Goal: Task Accomplishment & Management: Complete application form

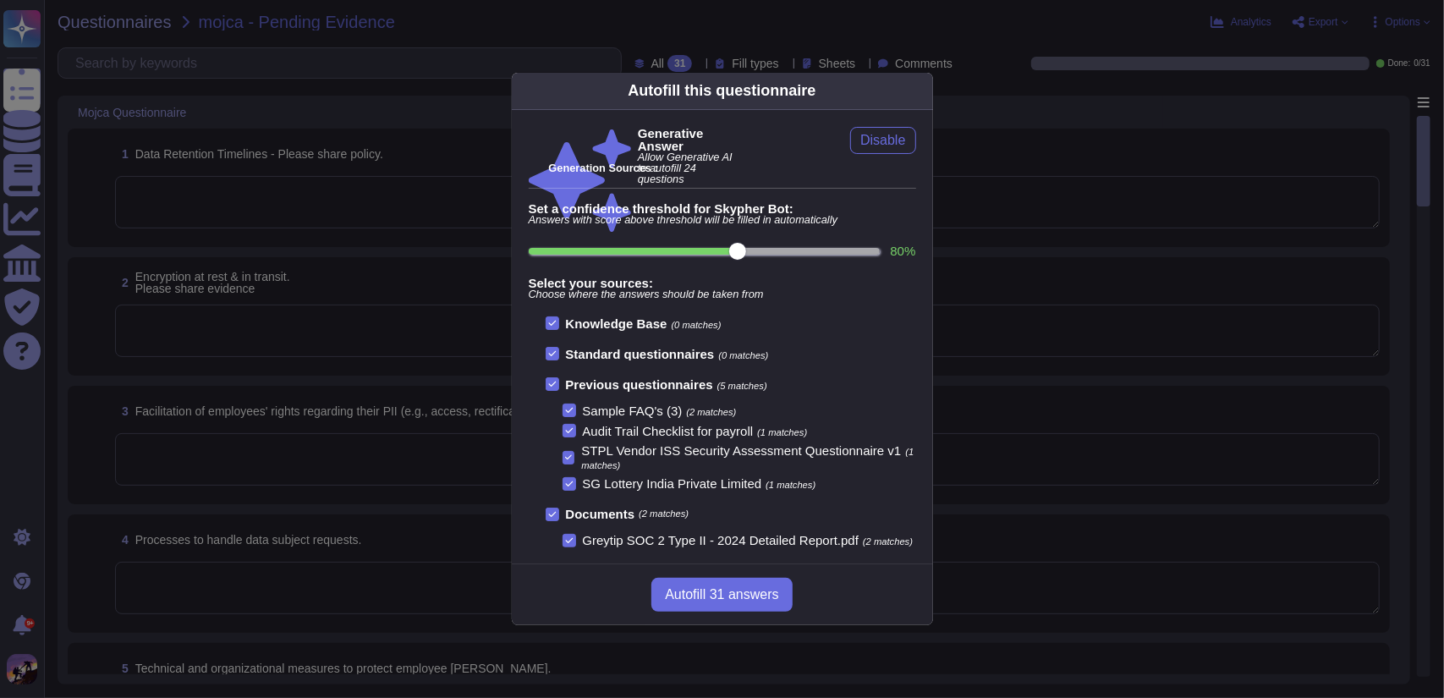
click at [706, 592] on span "Autofill 31 answers" at bounding box center [721, 595] width 113 height 14
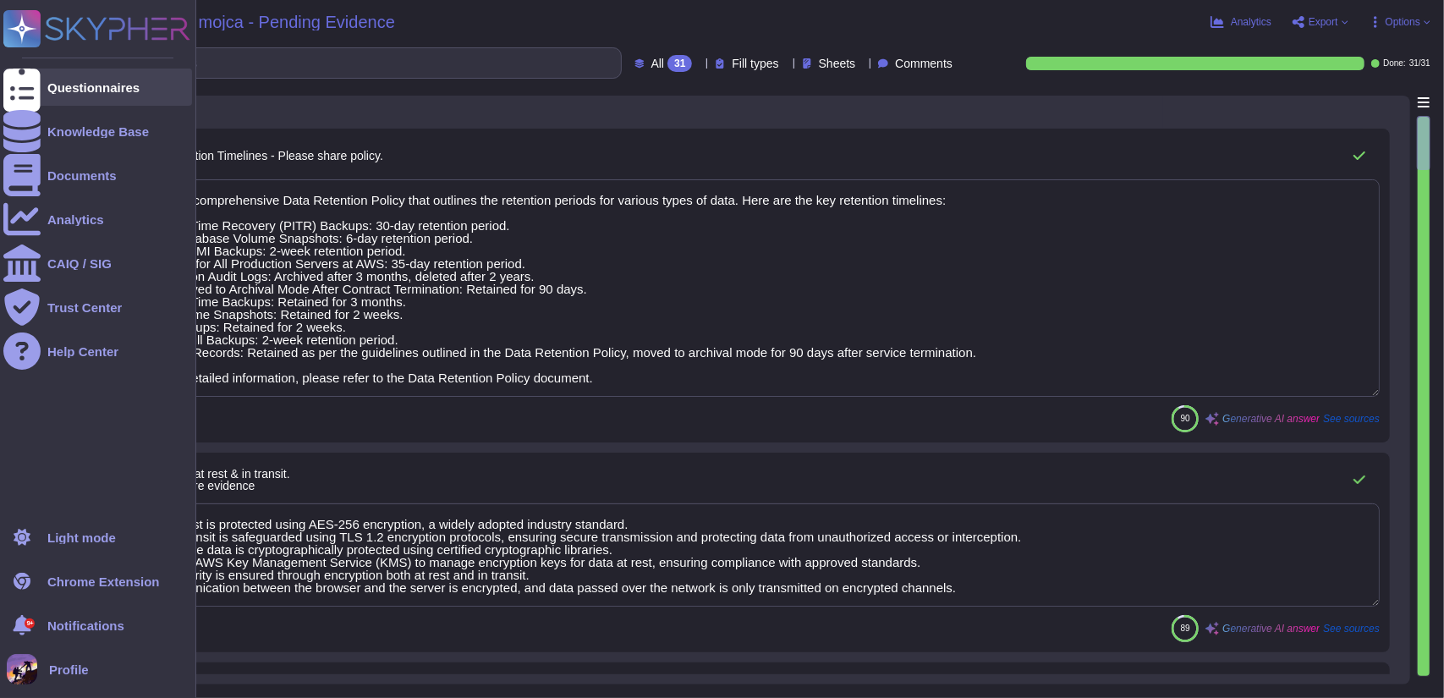
click at [34, 90] on div at bounding box center [21, 87] width 37 height 37
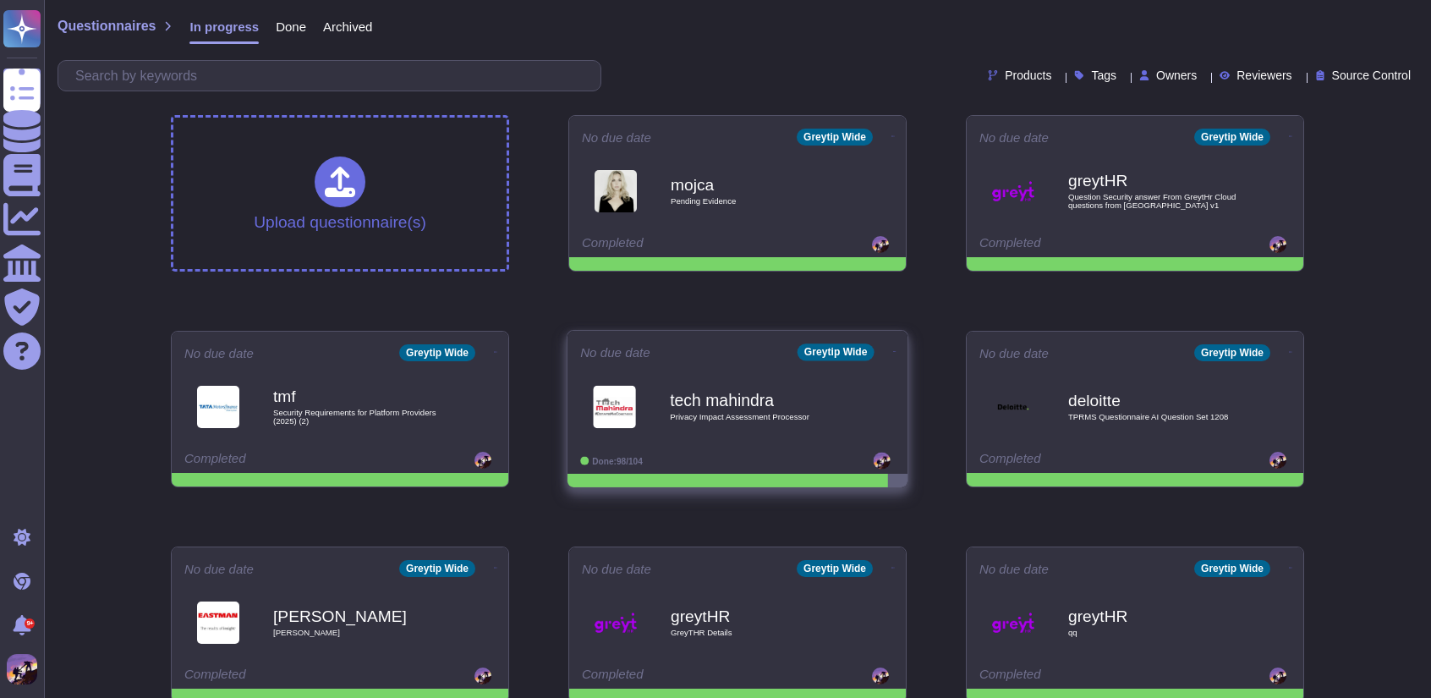
click at [782, 448] on div "tech mahindra Privacy Impact Assessment Processor" at bounding box center [737, 406] width 315 height 85
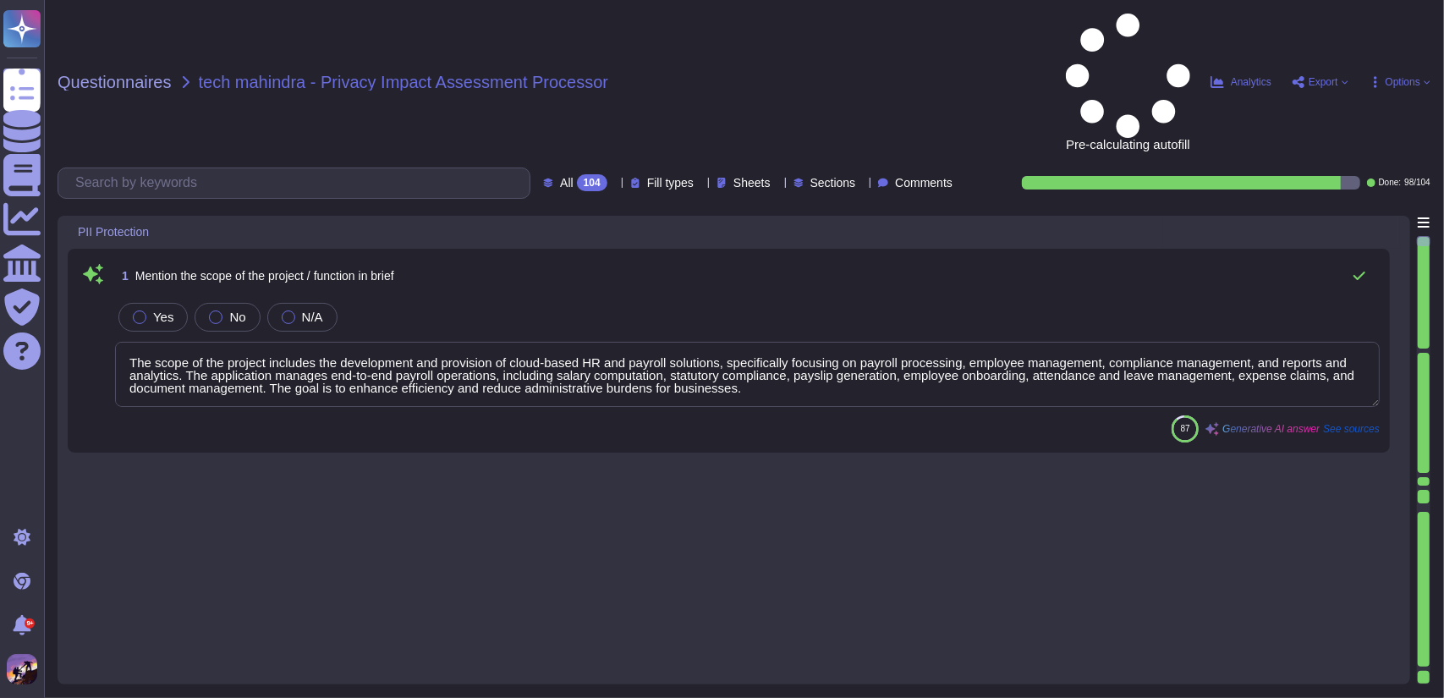
type textarea "The scope of the project includes the development and provision of cloud-based …"
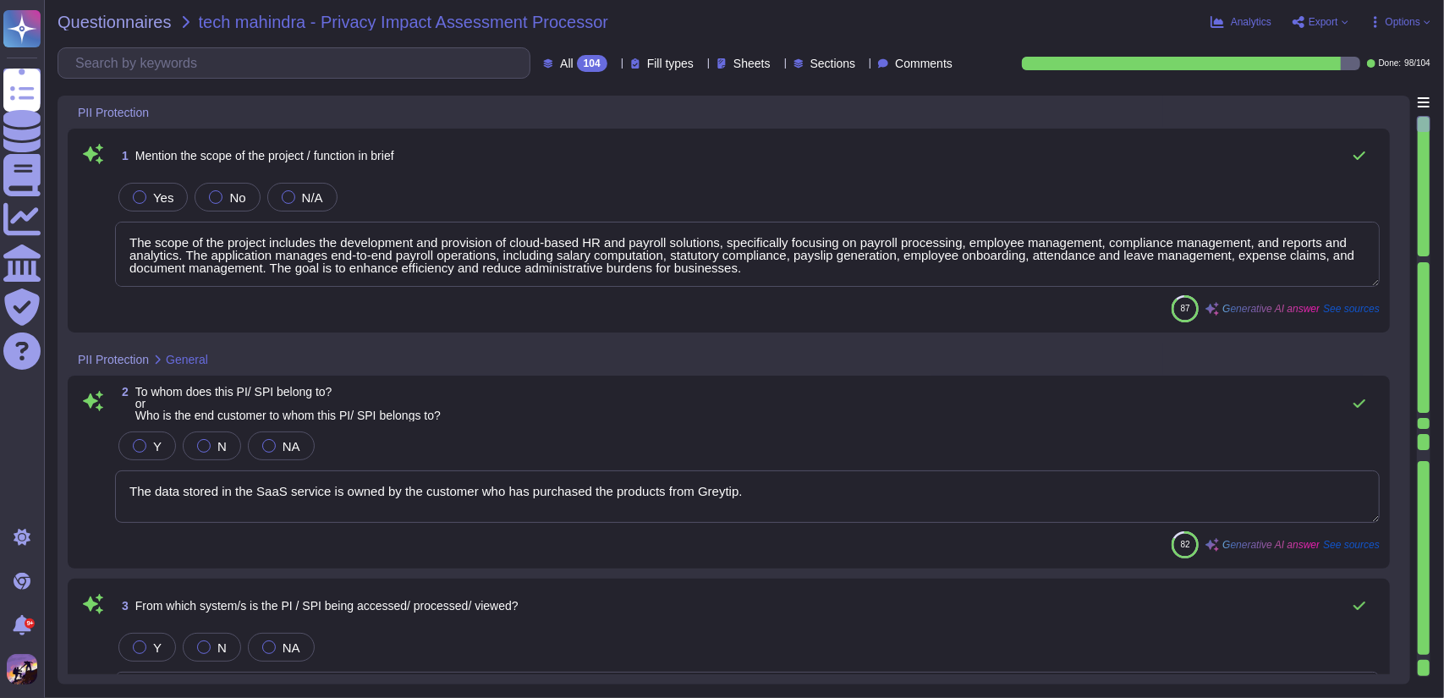
type textarea "The data stored in the SaaS service is owned by the customer who has purchased …"
type textarea "Personal data is accessed, processed, and viewed through the GreytHR applicatio…"
type textarea "All the data is hosted and deployed on AWS and GCP Cloud Service Providers. For…"
type textarea "Access to Personally Identifiable Information (PI) and Sensitive Personally Ide…"
click at [1413, 14] on div "Analytics Export Options" at bounding box center [1228, 22] width 404 height 17
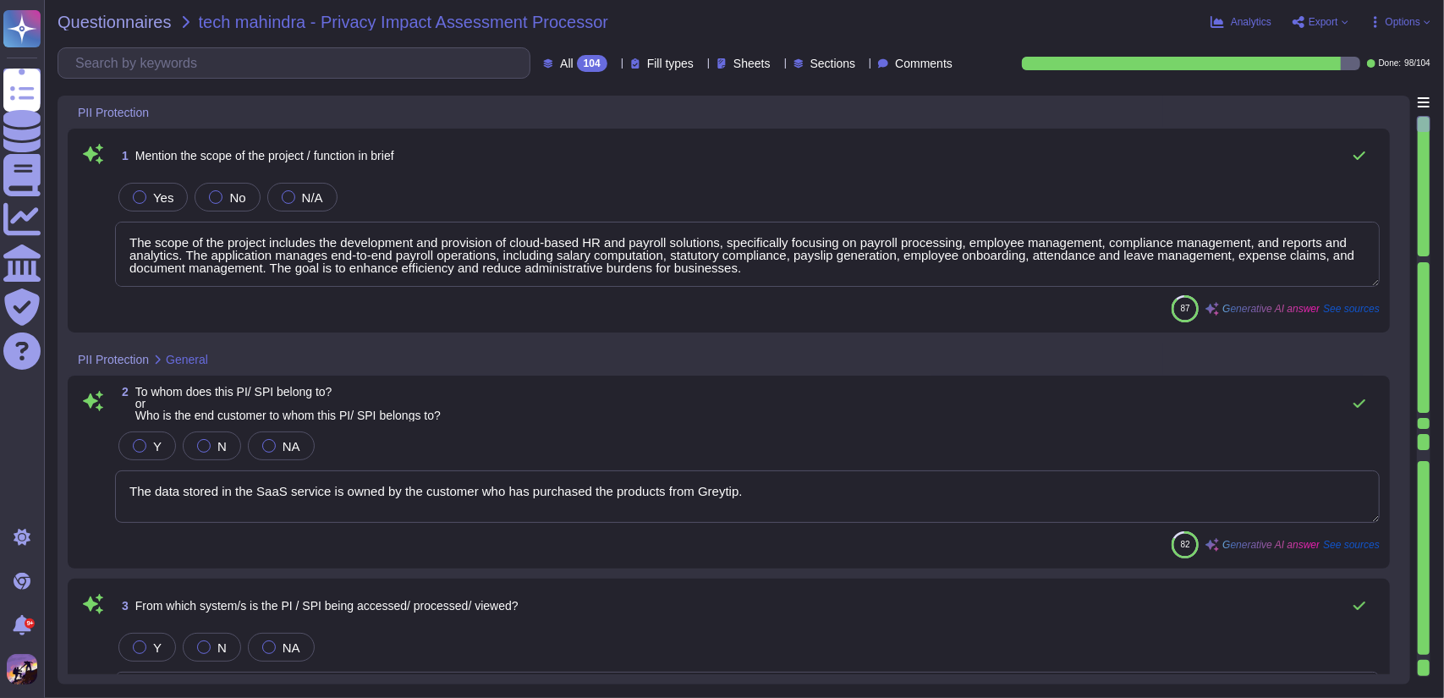
click at [1412, 24] on span "Options" at bounding box center [1403, 22] width 35 height 10
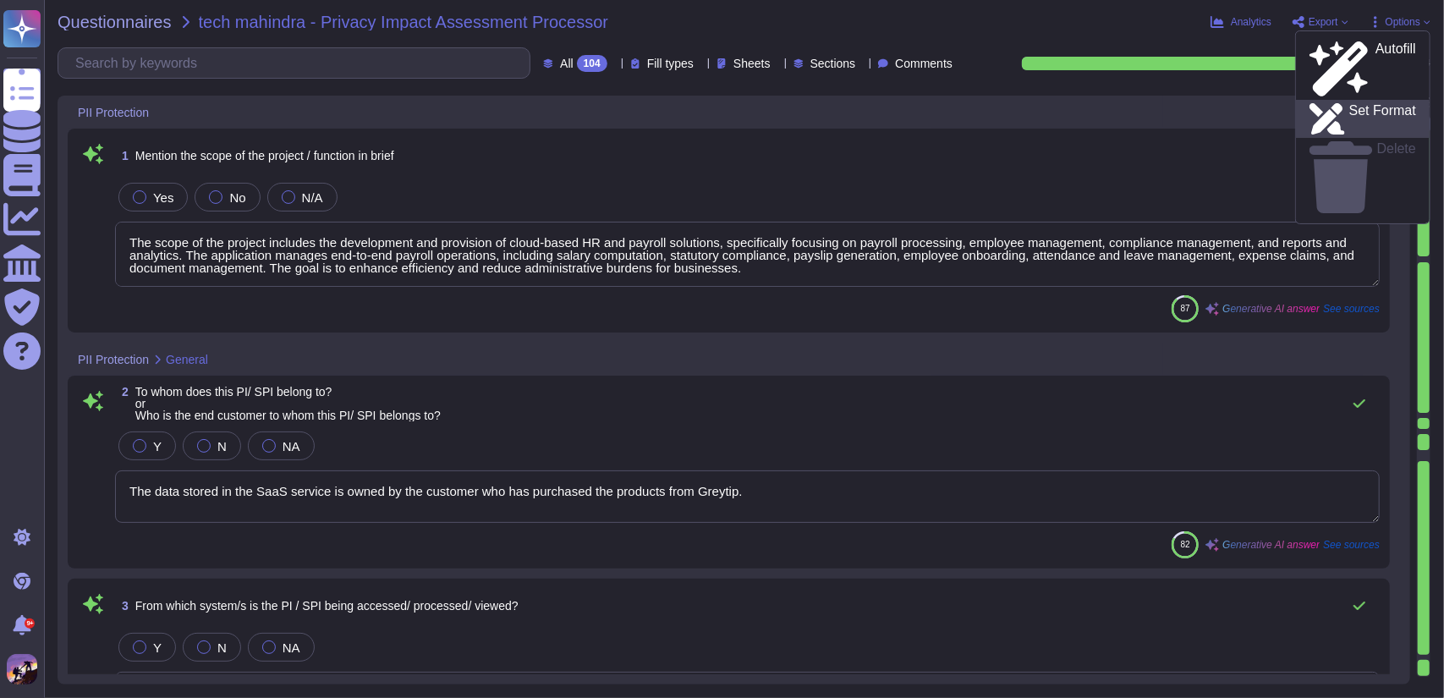
click at [1360, 104] on p "Set Format" at bounding box center [1382, 119] width 67 height 30
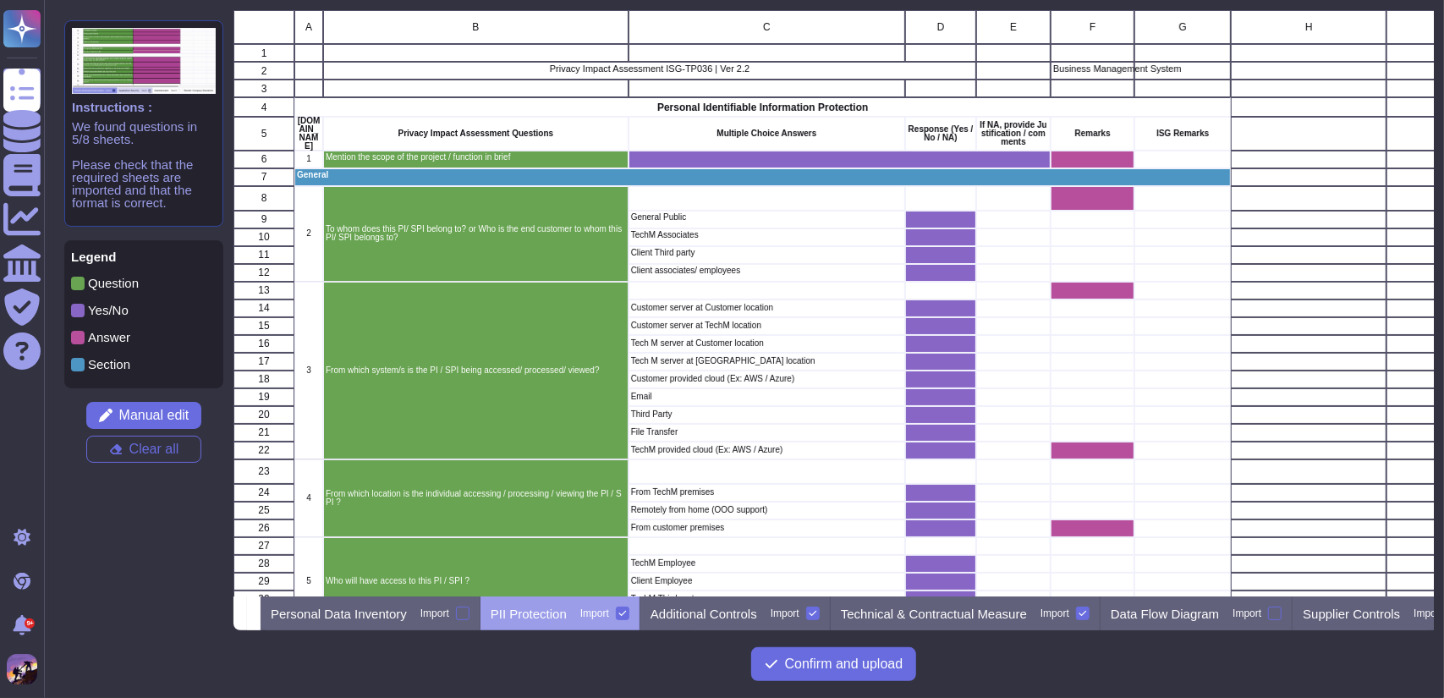
scroll to position [574, 1188]
click at [435, 622] on div "Personal Data Inventory Import" at bounding box center [371, 613] width 220 height 34
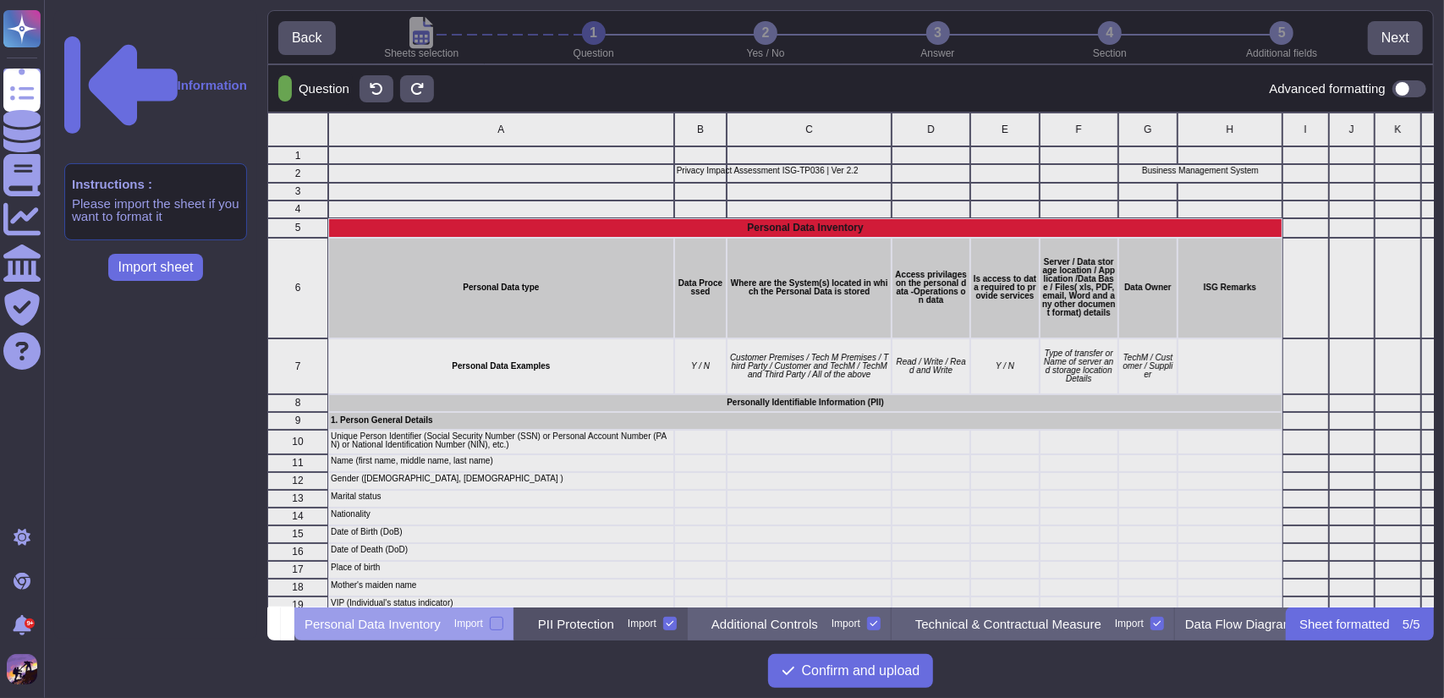
scroll to position [481, 1154]
click at [674, 621] on icon at bounding box center [671, 623] width 8 height 5
click at [0, 0] on input "Import" at bounding box center [0, 0] width 0 height 0
click at [867, 620] on label "Import" at bounding box center [842, 624] width 49 height 14
click at [0, 0] on input "Import" at bounding box center [0, 0] width 0 height 0
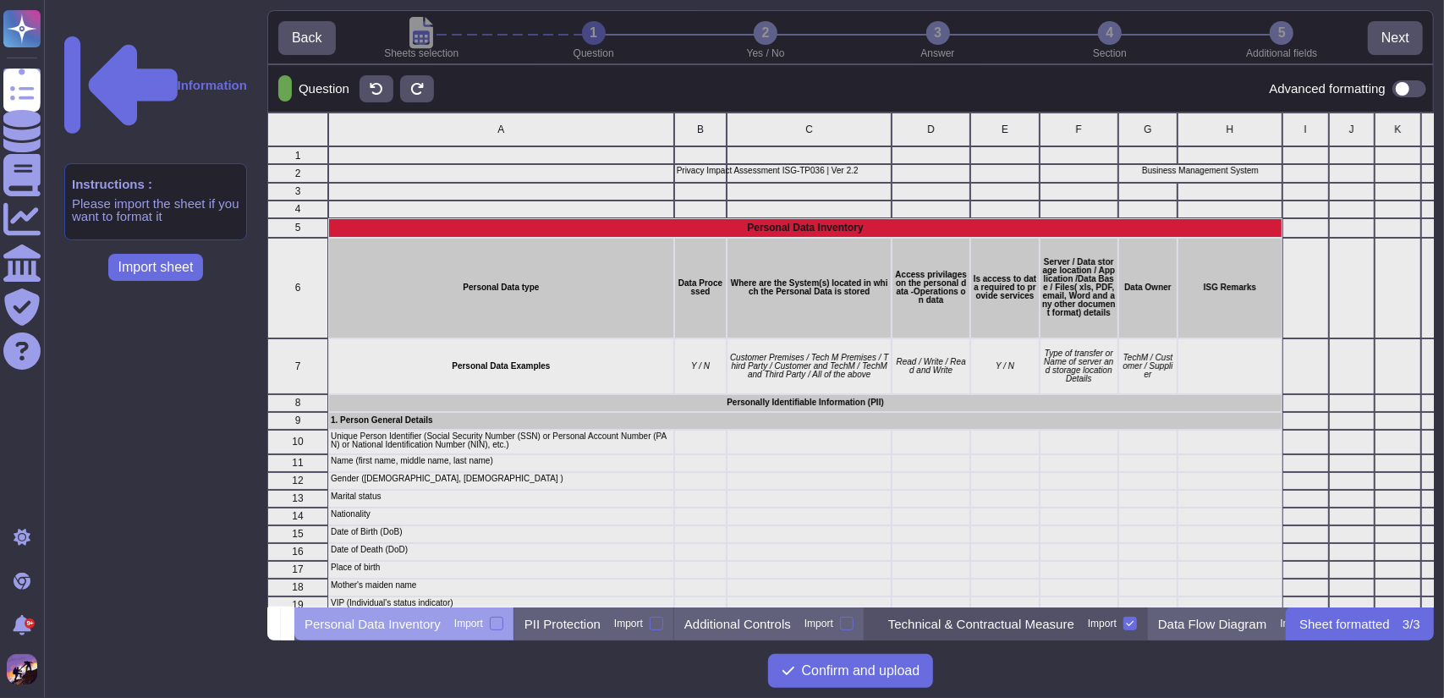
click at [1134, 622] on icon at bounding box center [1130, 623] width 8 height 8
click at [0, 0] on input "Import" at bounding box center [0, 0] width 0 height 0
click at [1333, 627] on p "Sheet formatted" at bounding box center [1344, 624] width 91 height 13
click at [1195, 619] on p "Data Flow Diagram" at bounding box center [1199, 624] width 108 height 13
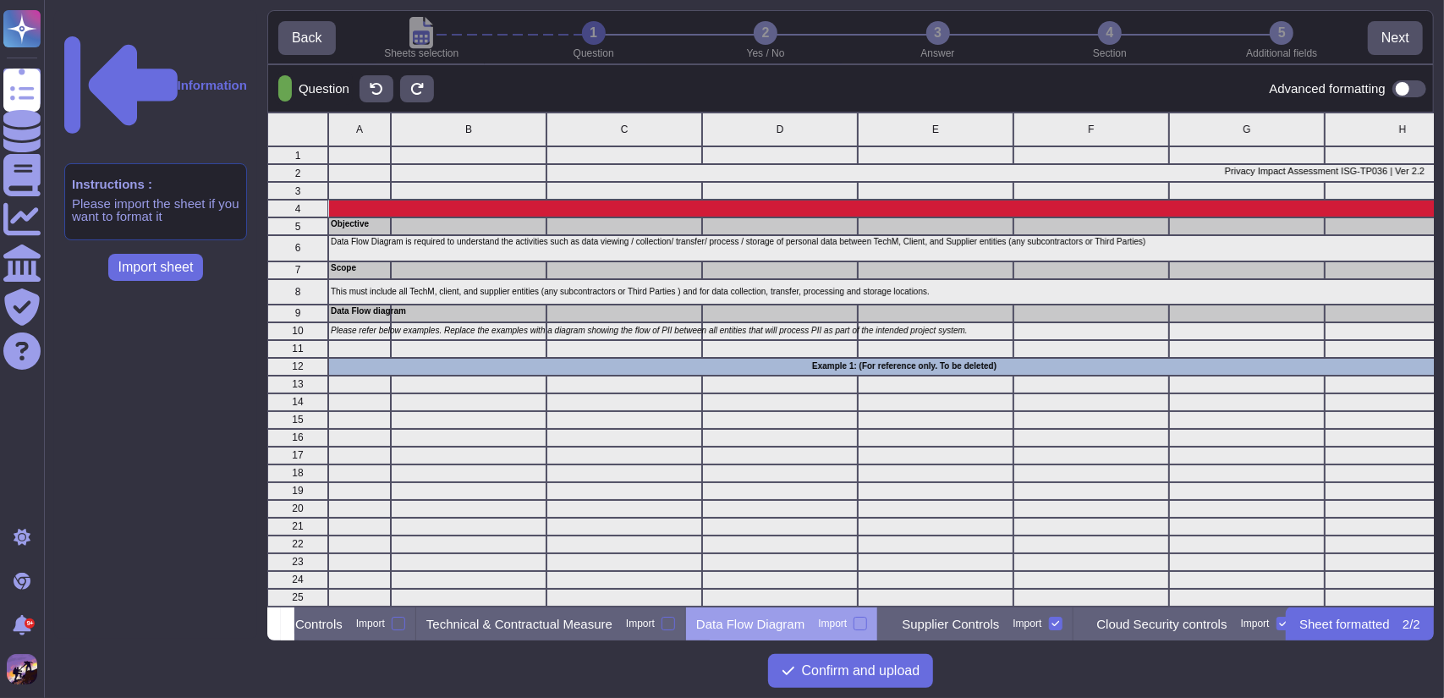
scroll to position [0, 459]
click at [1050, 619] on icon at bounding box center [1045, 623] width 8 height 8
click at [0, 0] on input "Import" at bounding box center [0, 0] width 0 height 0
click at [288, 625] on icon at bounding box center [288, 625] width 0 height 0
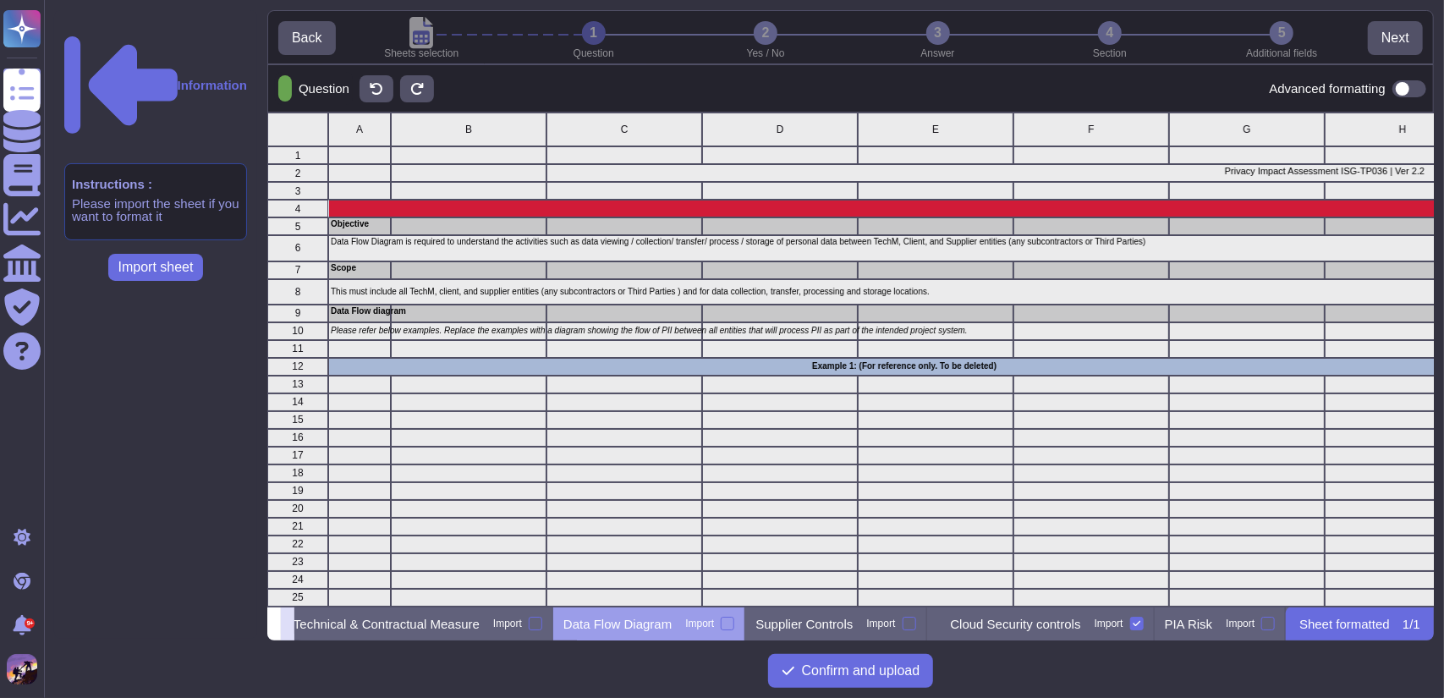
click at [288, 625] on icon at bounding box center [288, 625] width 0 height 0
click at [1137, 623] on div at bounding box center [1137, 624] width 14 height 14
click at [0, 0] on input "Import" at bounding box center [0, 0] width 0 height 0
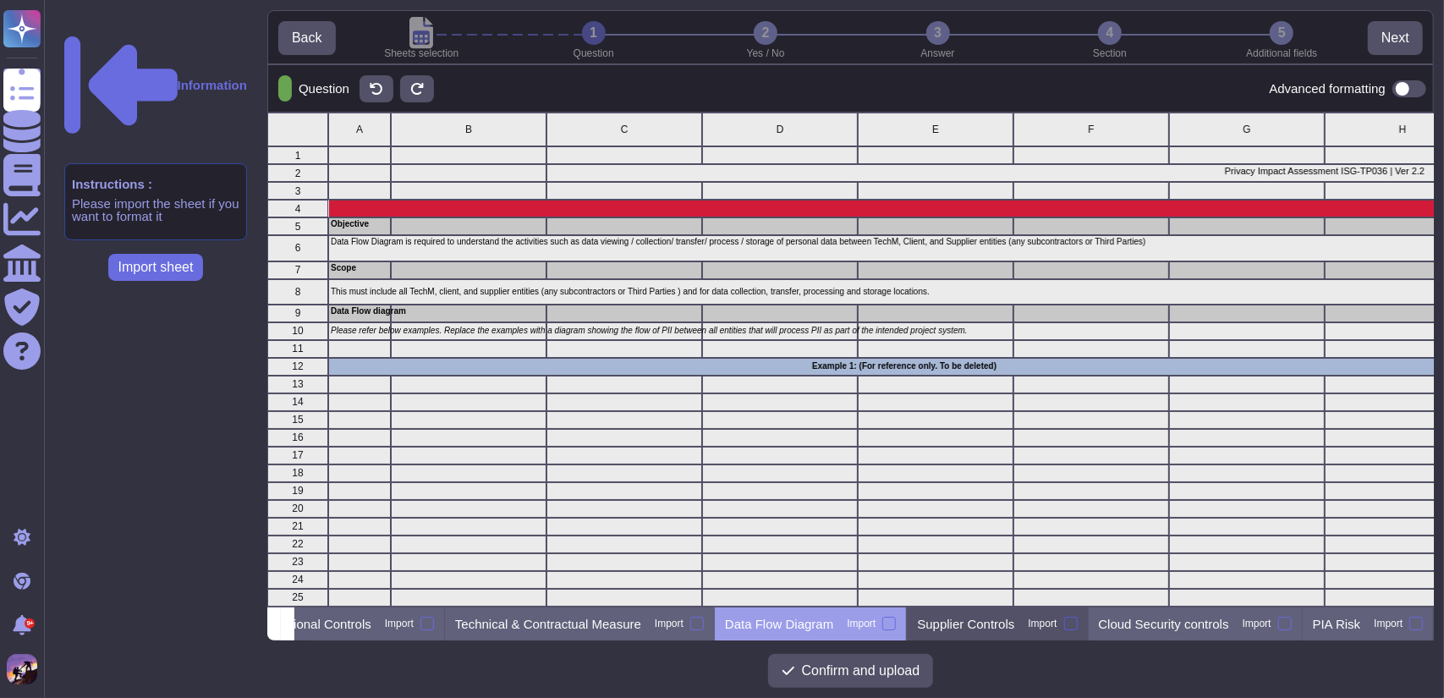
click at [1068, 622] on div at bounding box center [1071, 624] width 14 height 14
click at [0, 0] on input "Import" at bounding box center [0, 0] width 0 height 0
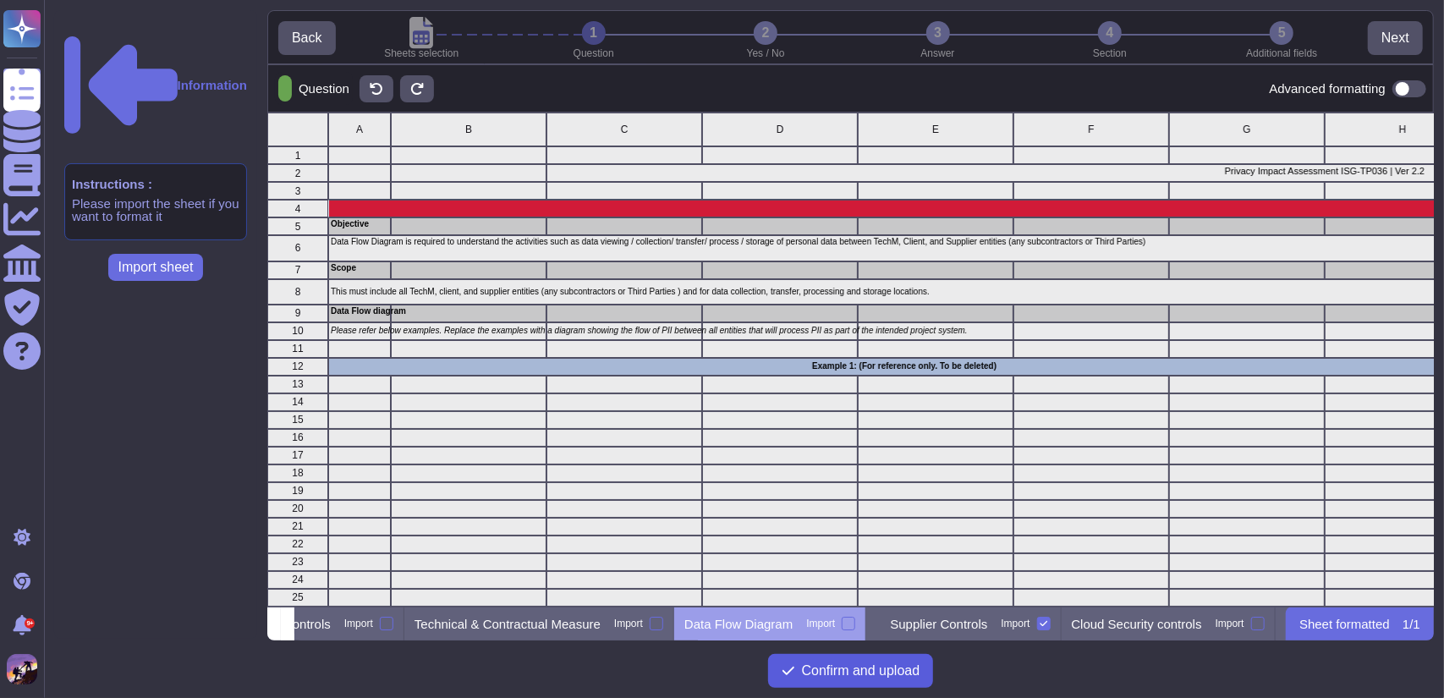
click at [863, 671] on span "Confirm and upload" at bounding box center [861, 671] width 118 height 14
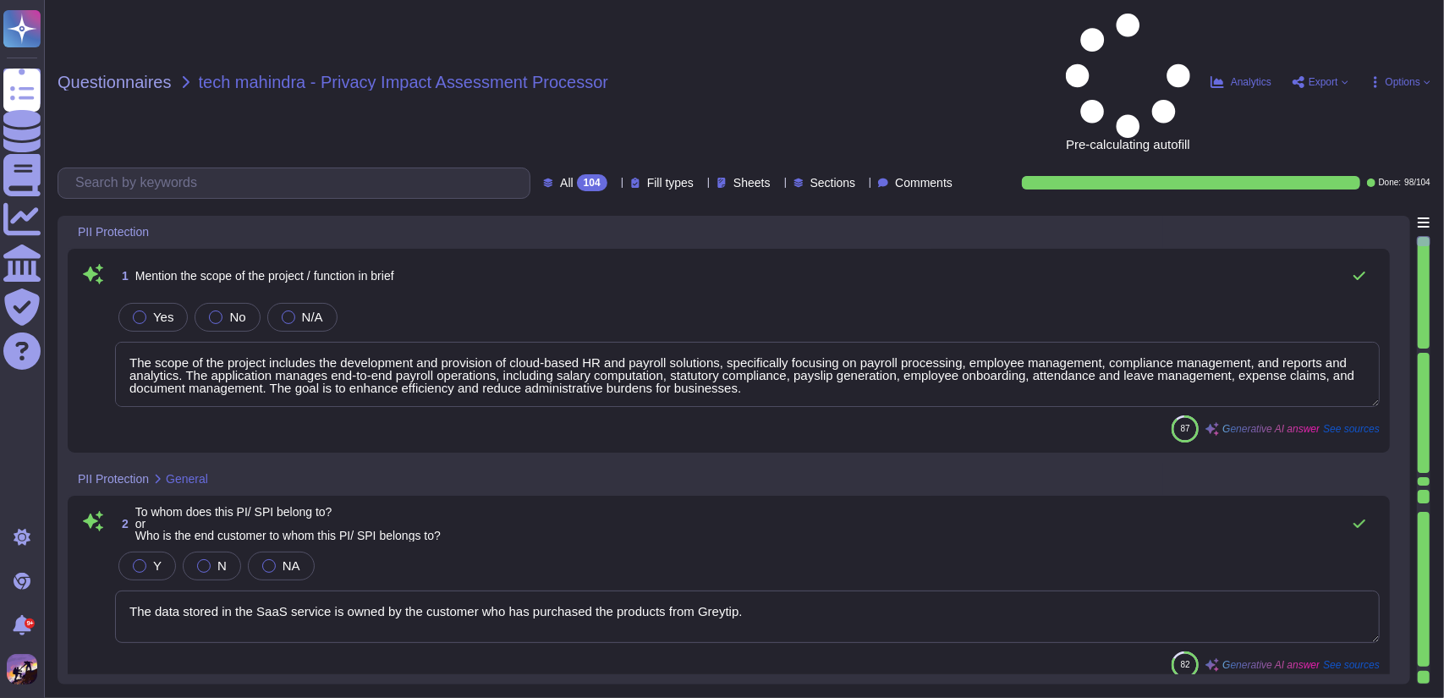
type textarea "The scope of the project includes the development and provision of cloud-based …"
type textarea "The data stored in the SaaS service is owned by the customer who has purchased …"
type textarea "Personal data is accessed, processed, and viewed through the GreytHR applicatio…"
type textarea "All the data is hosted and deployed on AWS and GCP Cloud Service Providers. For…"
type textarea "Access to Personally Identifiable Information (PI) and Sensitive Personally Ide…"
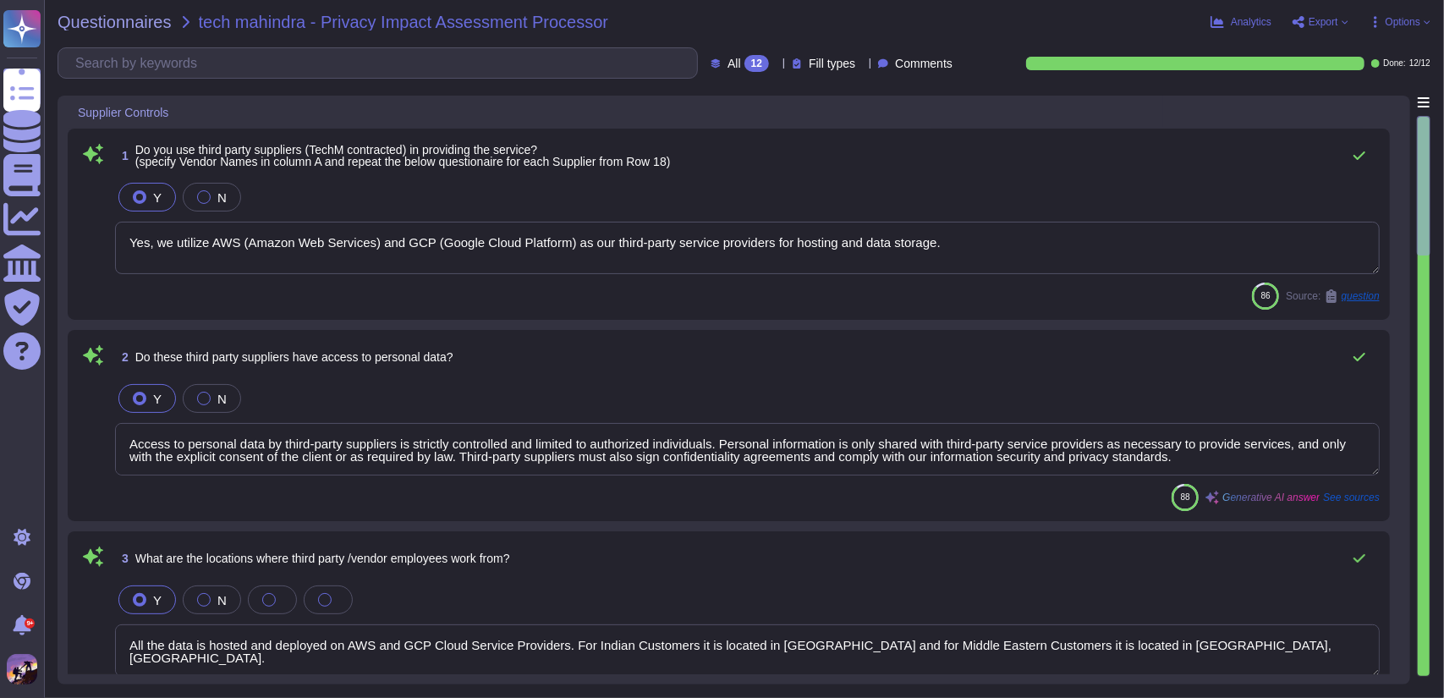
type textarea "Yes, we utilize AWS (Amazon Web Services) and GCP (Google Cloud Platform) as ou…"
type textarea "Access to personal data by third-party suppliers is strictly controlled and lim…"
type textarea "All the data is hosted and deployed on AWS and GCP Cloud Service Providers. For…"
type textarea "No, we do not transfer any personal data across international boundaries. All d…"
type textarea "A data privacy impact analysis has been conducted for the GreytHR application i…"
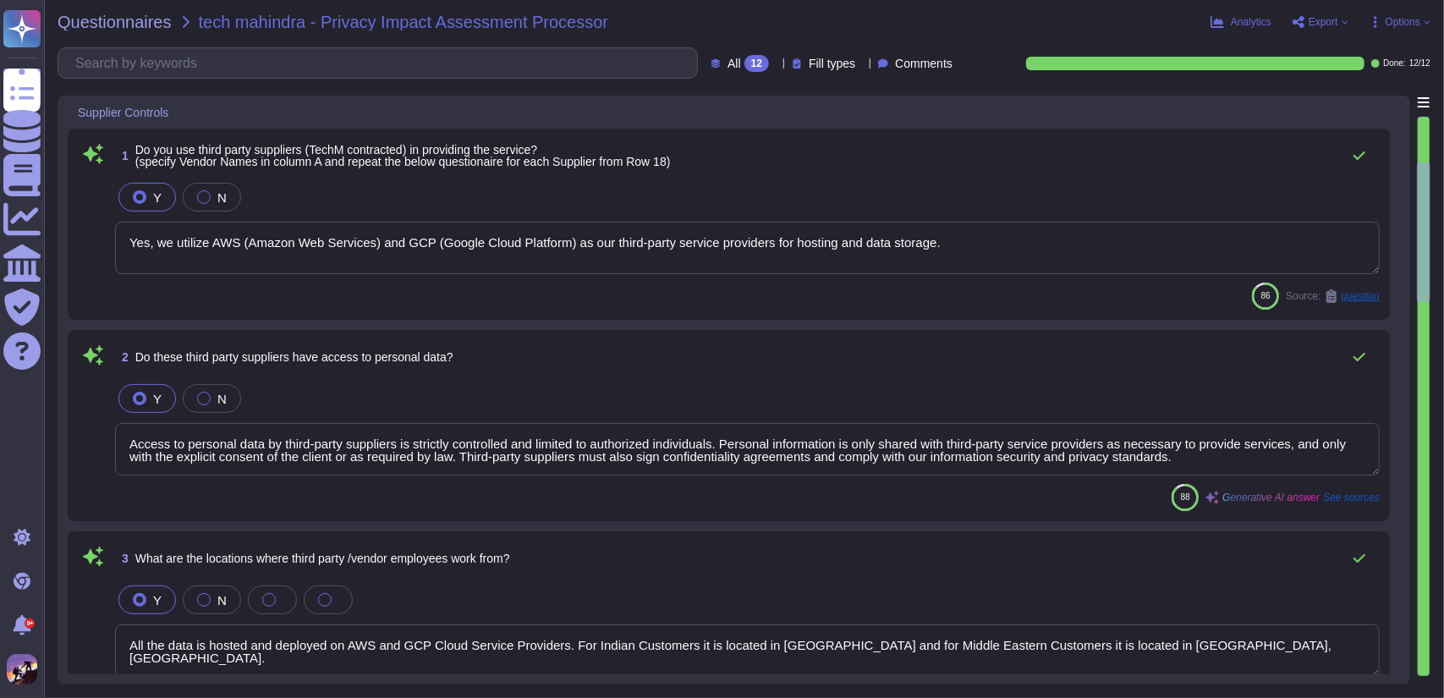
type textarea "Yes, third-party risk assessments are conducted on potential third-party partne…"
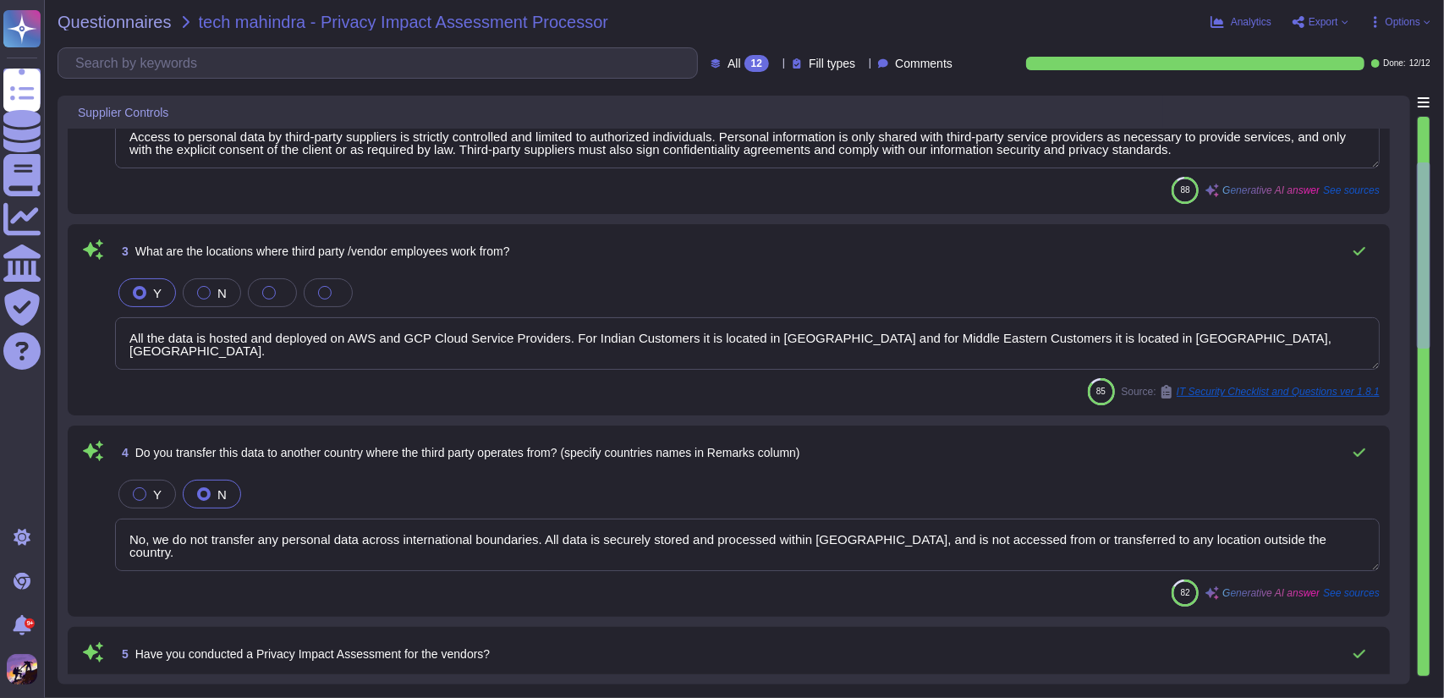
type textarea "Yes, a Data Processing Agreement (DPA) is in place between the client and our o…"
type textarea "Yes, our third-party agreements include provisions for the security and protect…"
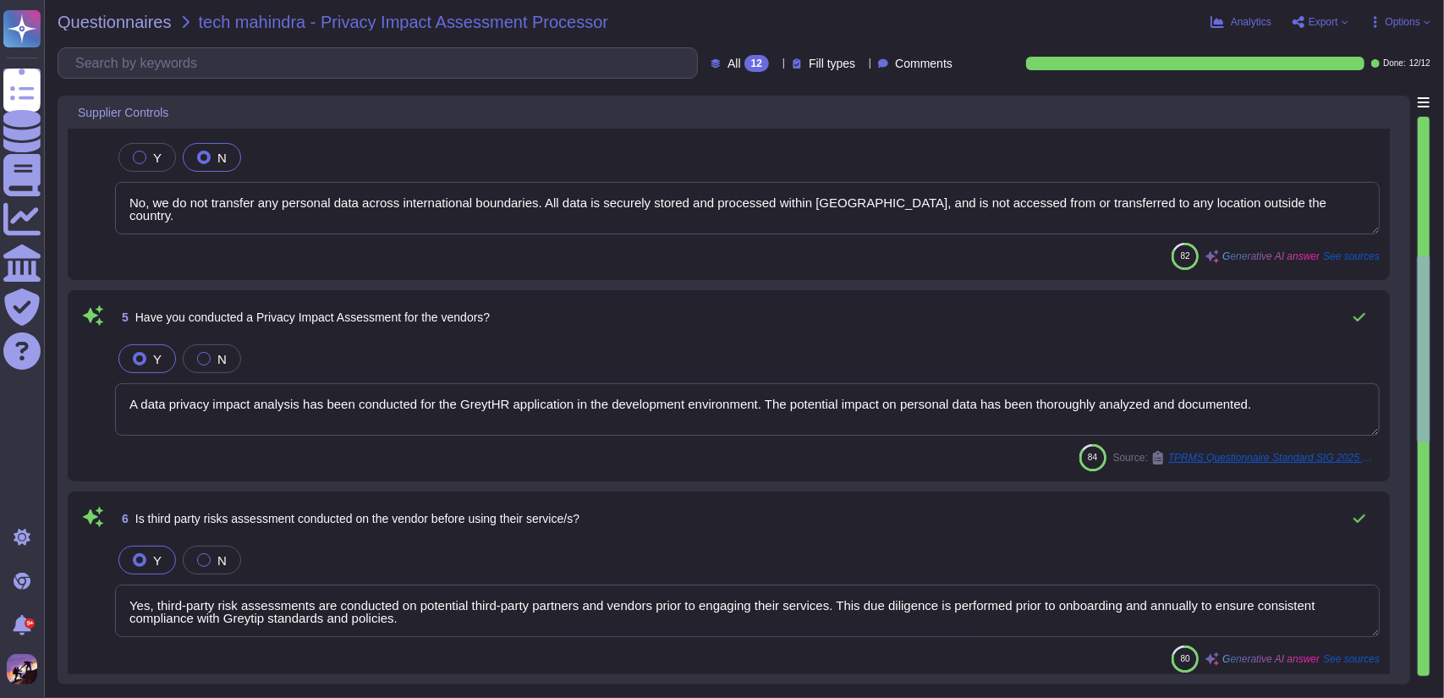
type textarea "Yes, we have established a Supplier Security Policy that mandates embedding rel…"
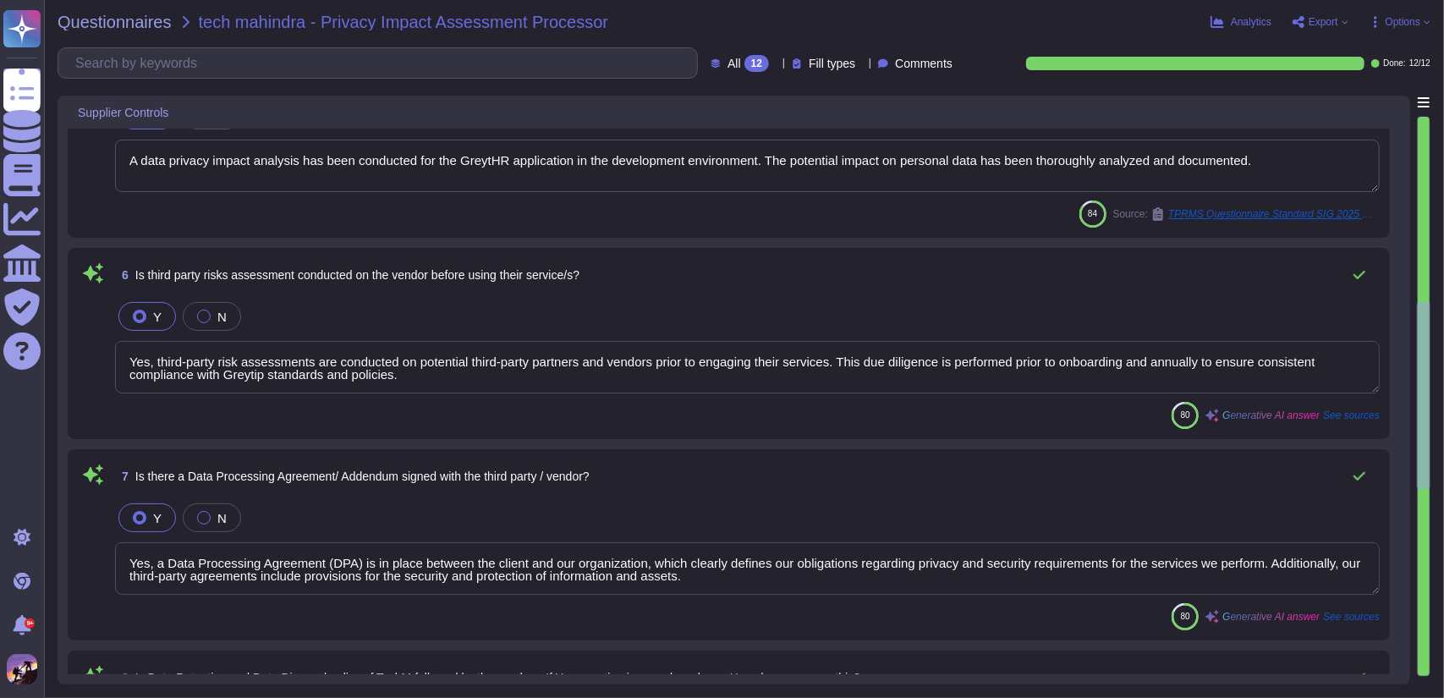
type textarea "Yes, we have established procedures to identify and rectify non-compliance with…"
type textarea "Yes, we conduct ongoing due diligence around the data privacy and security post…"
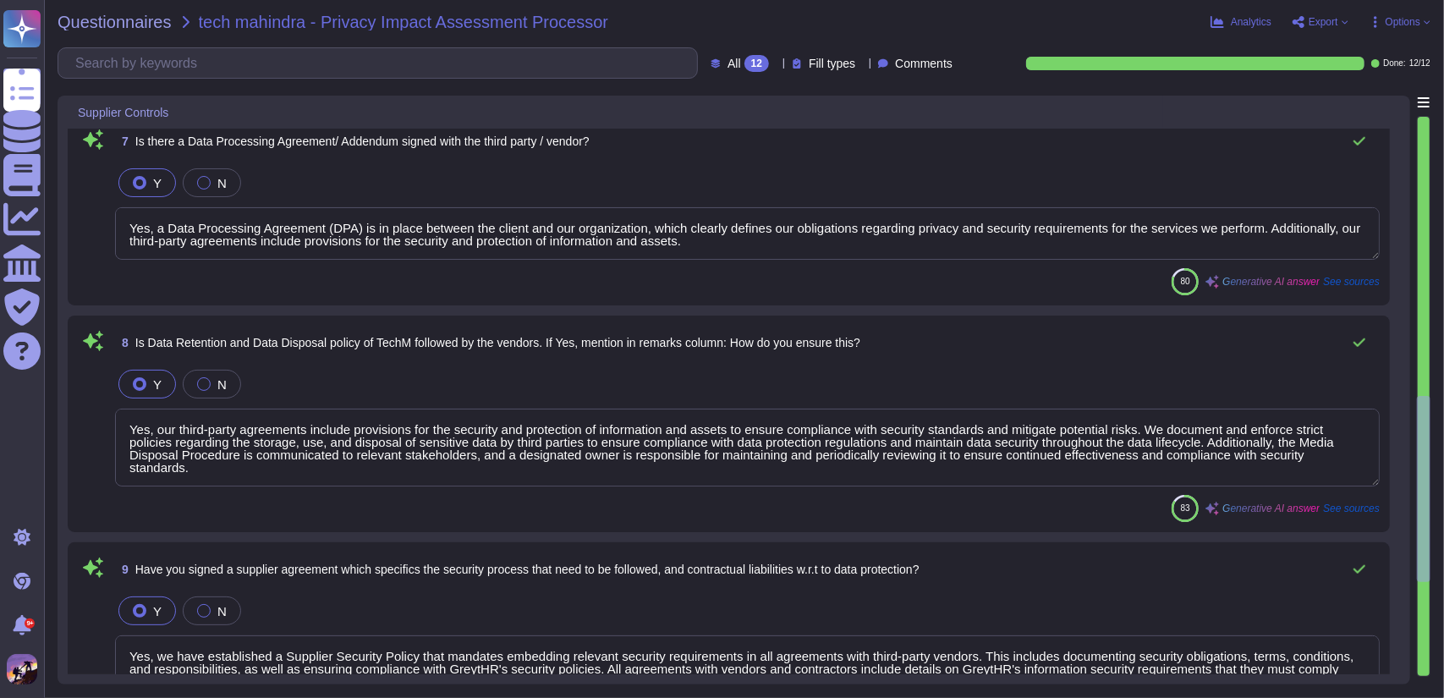
type textarea "Yes, we periodically review long-term contracts for new or evolving data protec…"
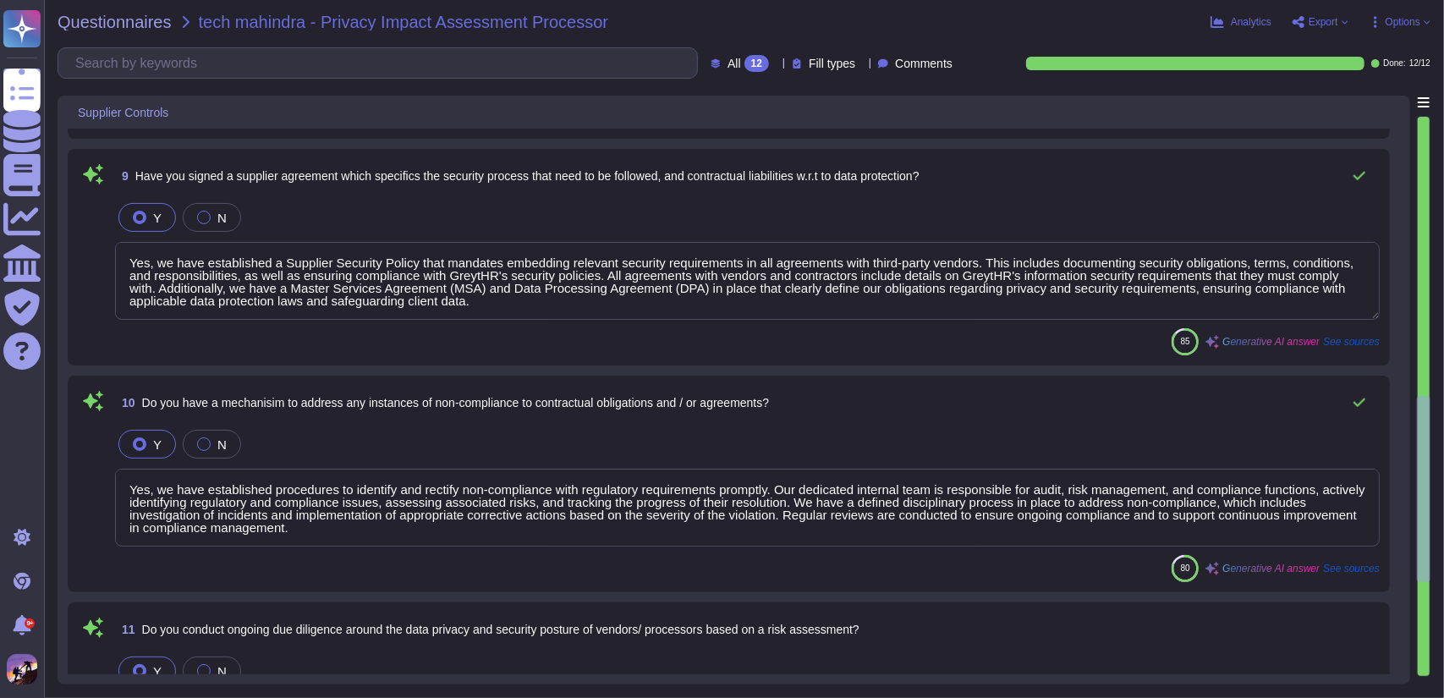
scroll to position [1880, 0]
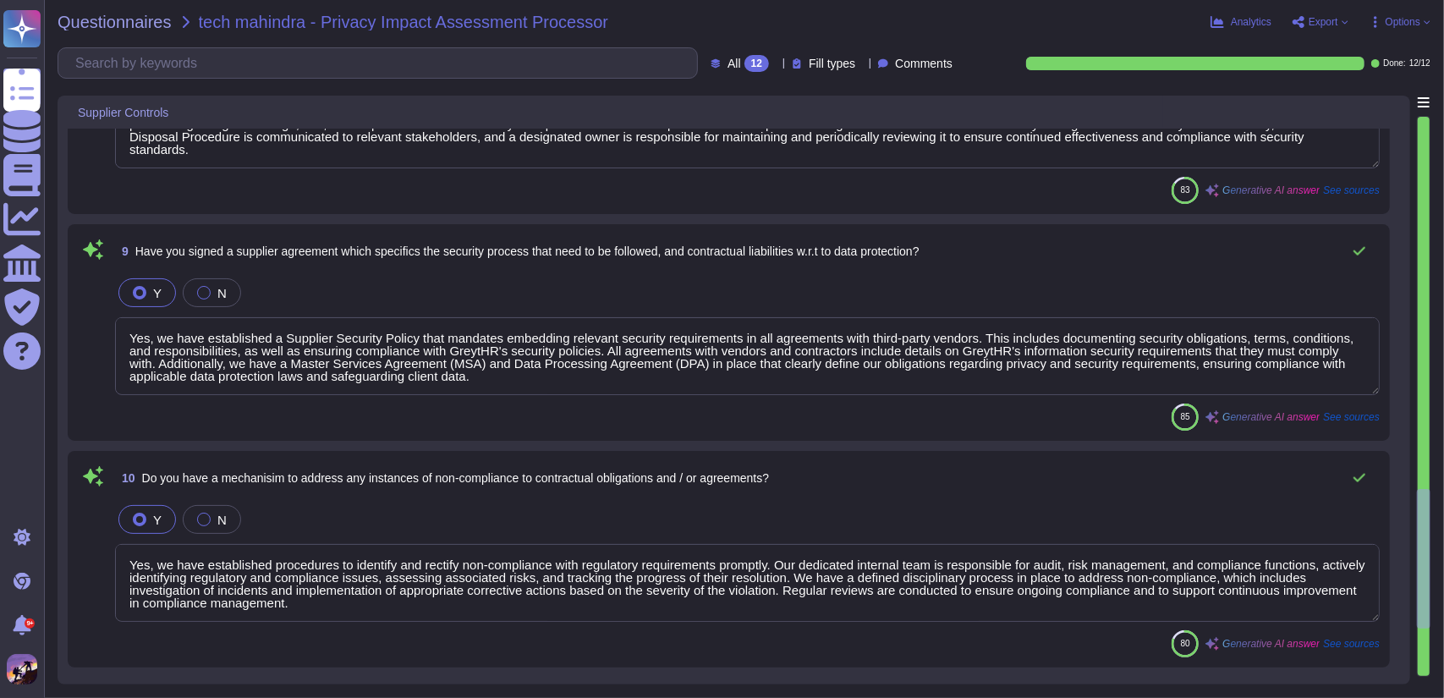
type textarea "Yes, a Data Processing Agreement (DPA) is in place between the client and our o…"
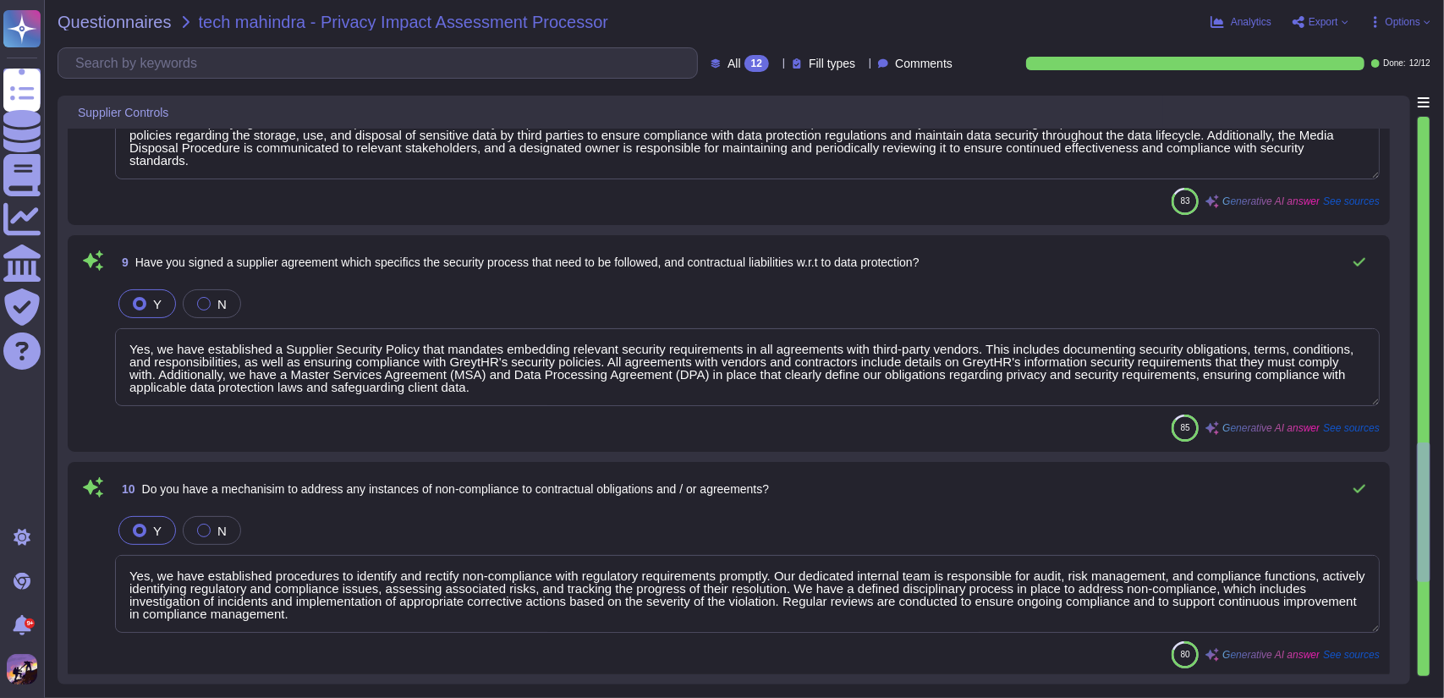
type textarea "Yes, third-party risk assessments are conducted on potential third-party partne…"
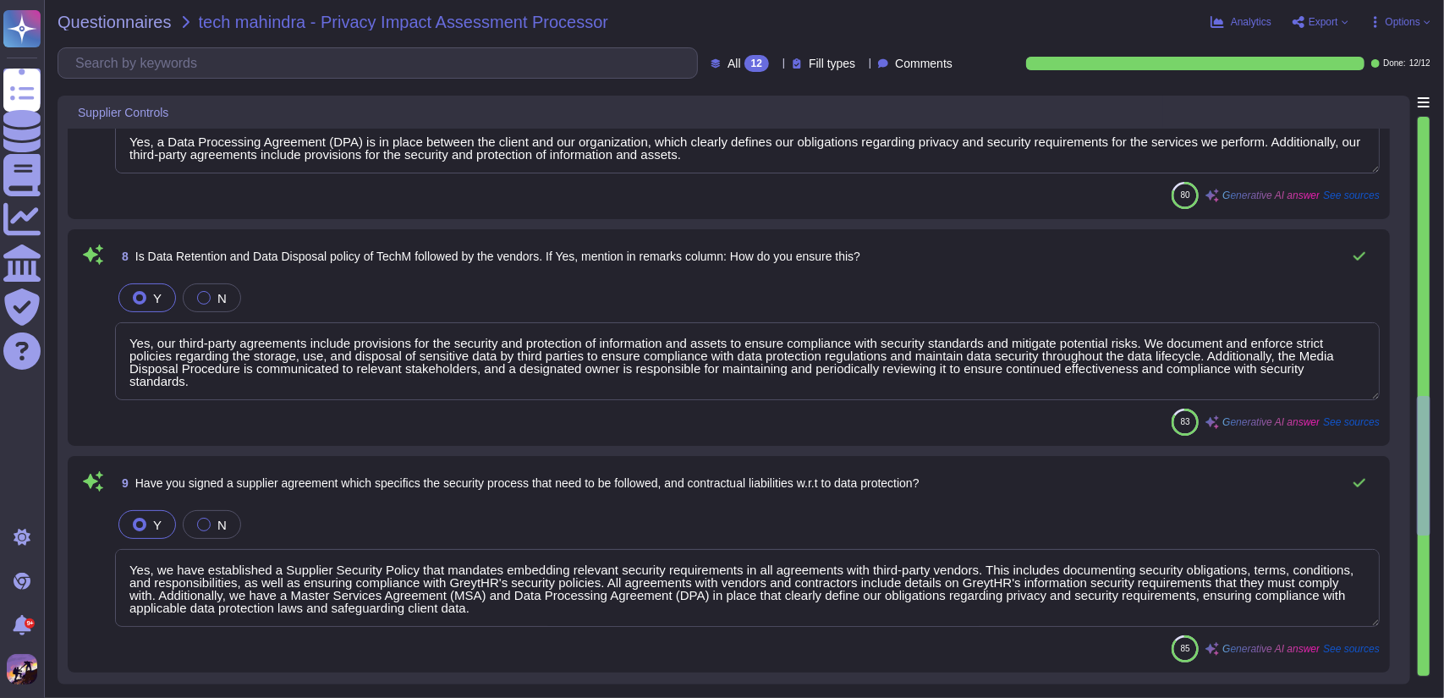
type textarea "A data privacy impact analysis has been conducted for the GreytHR application i…"
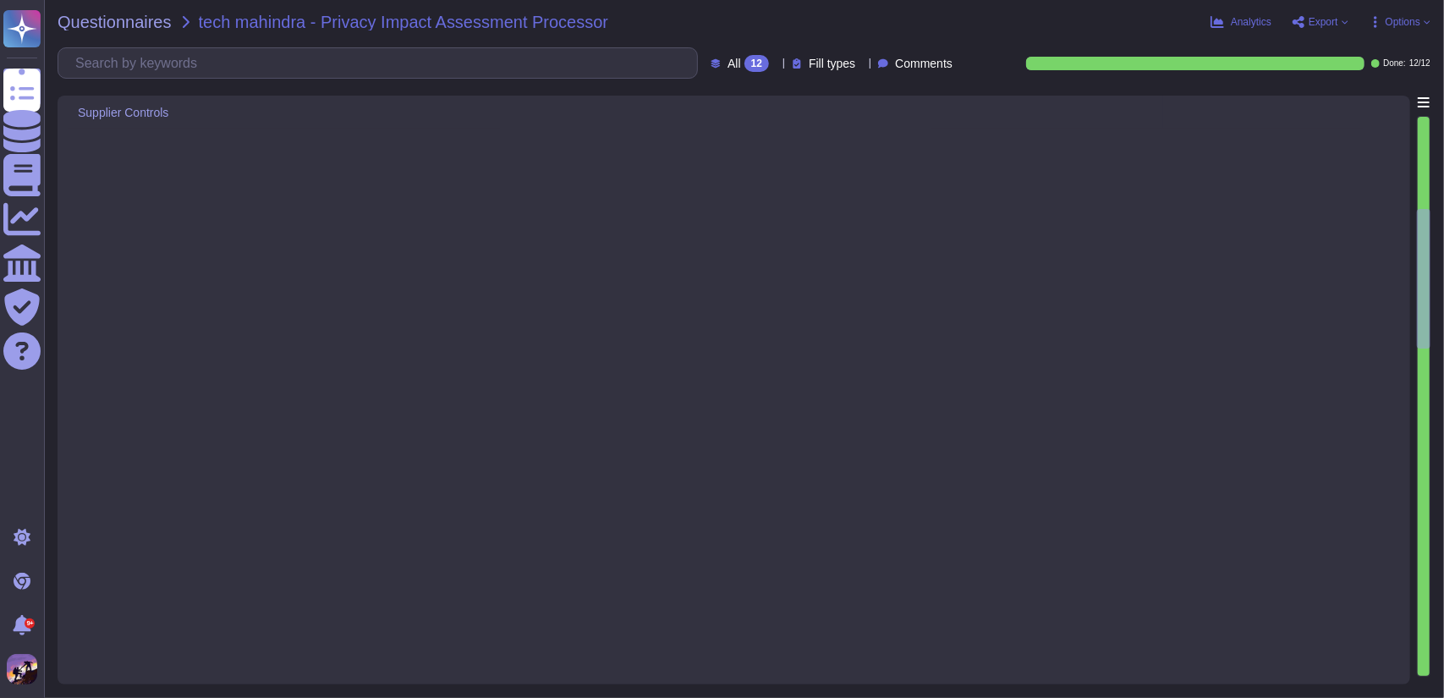
scroll to position [0, 0]
type textarea "Yes, we utilize AWS (Amazon Web Services) and GCP (Google Cloud Platform) as ou…"
type textarea "Access to personal data by third-party suppliers is strictly controlled and lim…"
type textarea "All the data is hosted and deployed on AWS and GCP Cloud Service Providers. For…"
type textarea "No, we do not transfer any personal data across international boundaries. All d…"
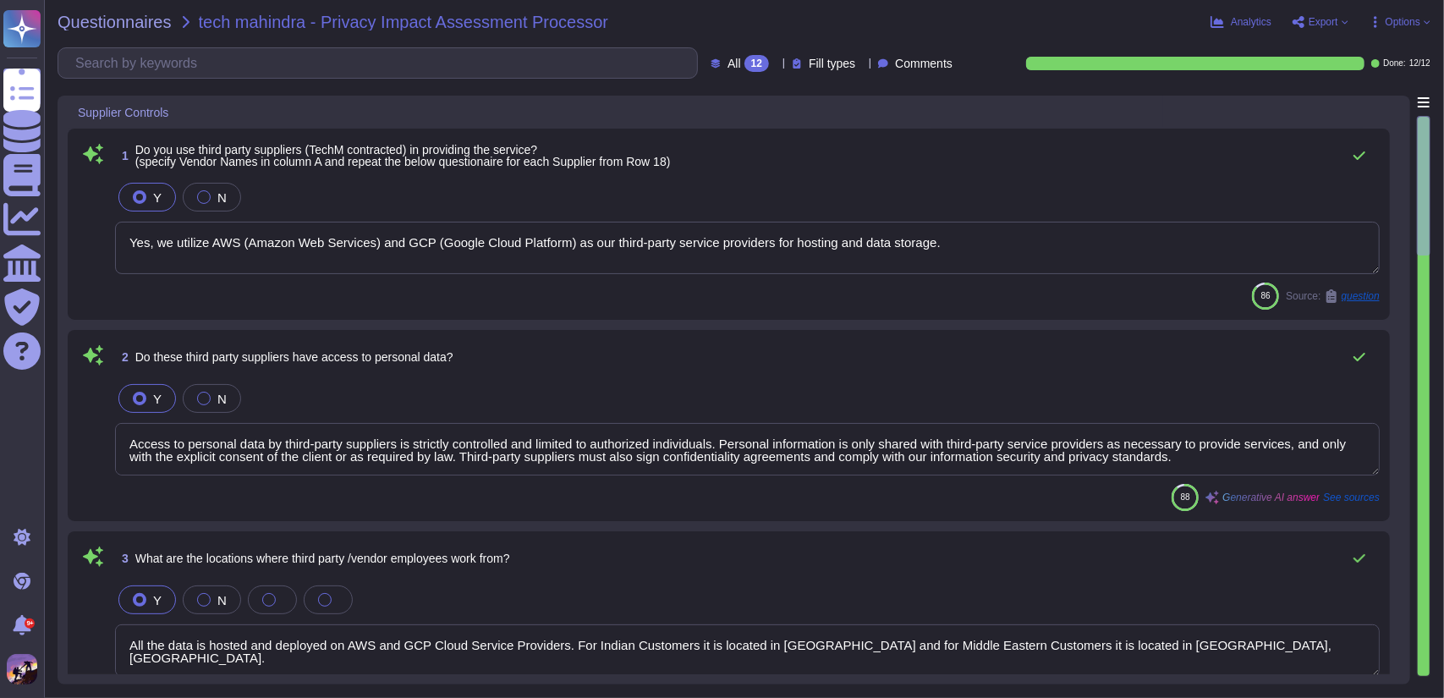
click at [1396, 20] on span "Options" at bounding box center [1403, 22] width 35 height 10
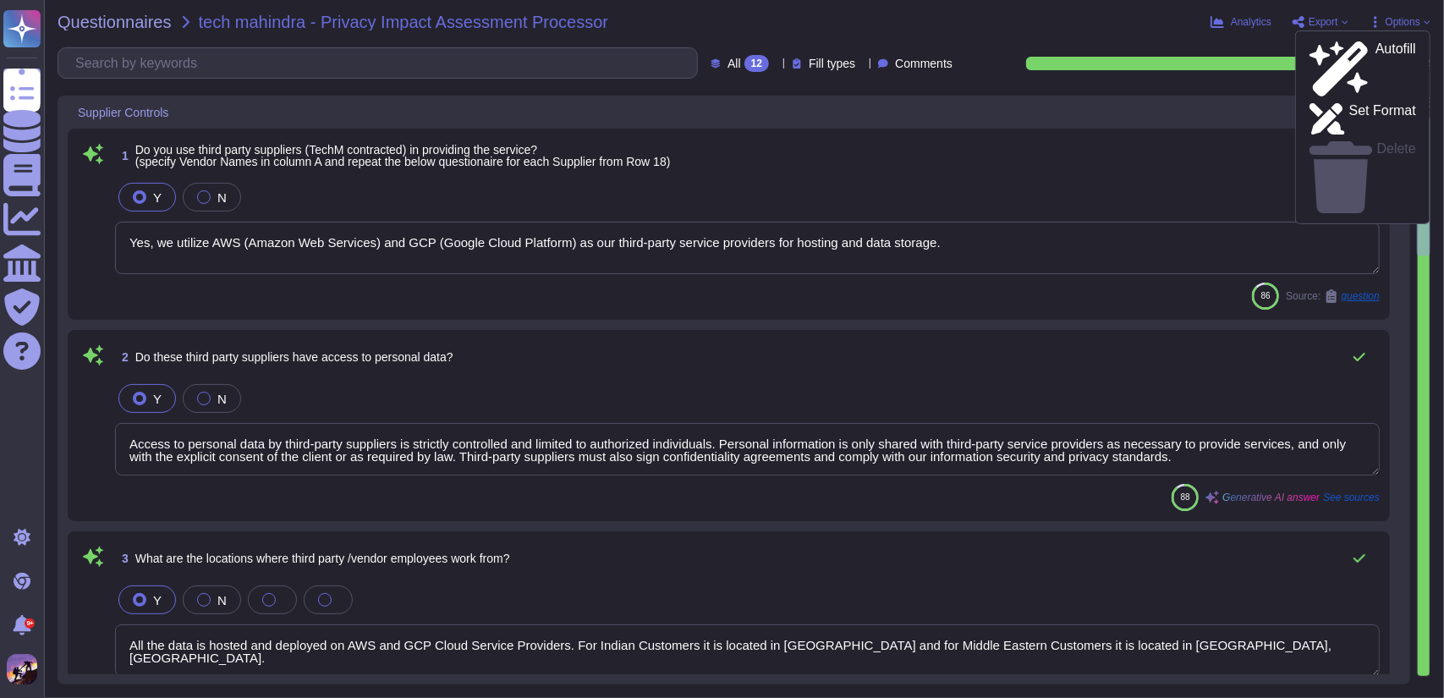
click at [1316, 17] on span "Export" at bounding box center [1324, 22] width 30 height 10
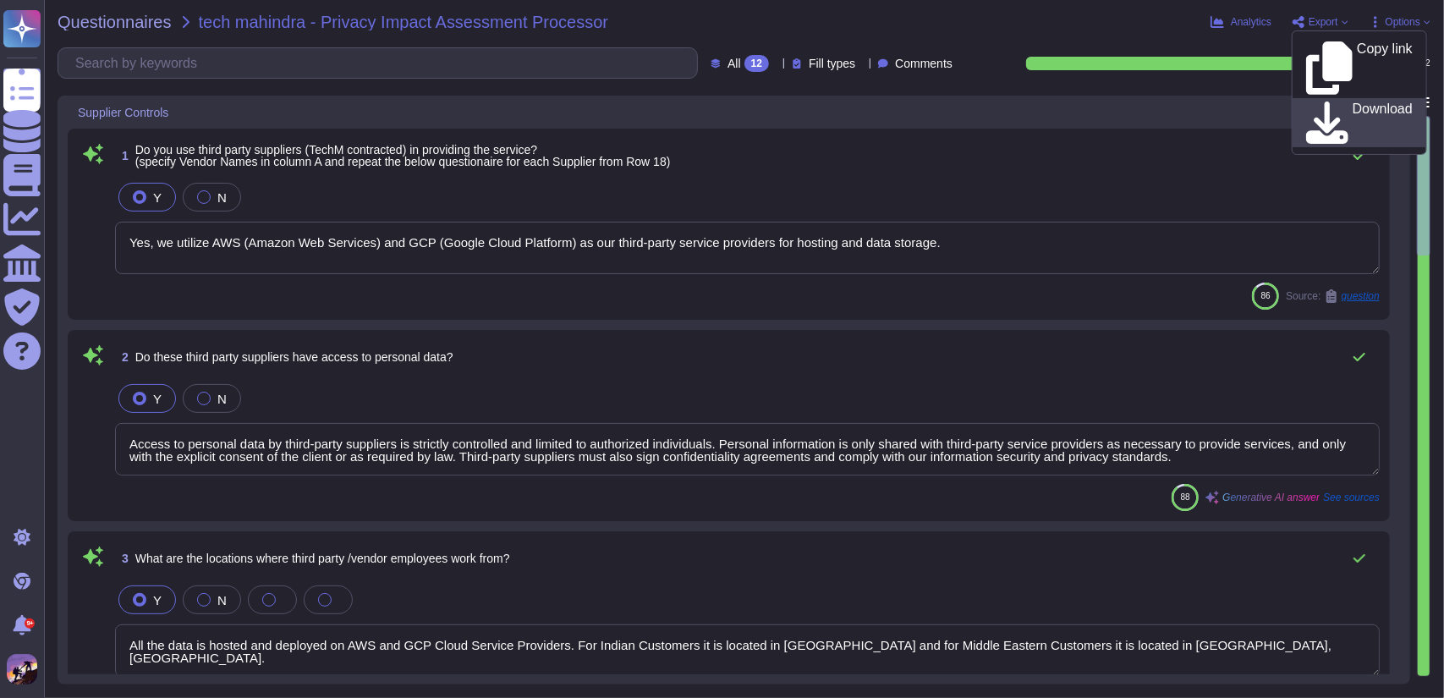
click at [1353, 102] on p "Download" at bounding box center [1383, 122] width 60 height 41
